Goal: Book appointment/travel/reservation

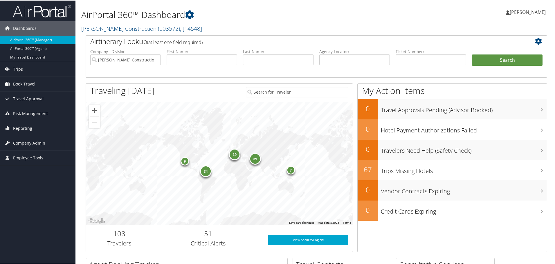
click at [28, 83] on span "Book Travel" at bounding box center [24, 83] width 22 height 15
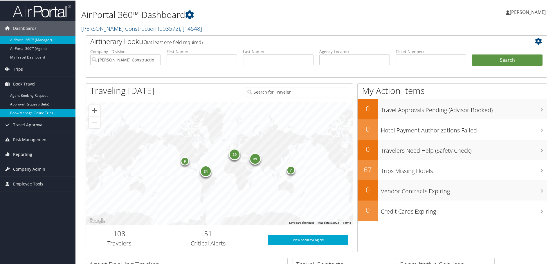
click at [29, 111] on link "Book/Manage Online Trips" at bounding box center [37, 112] width 75 height 9
